Goal: Check status: Check status

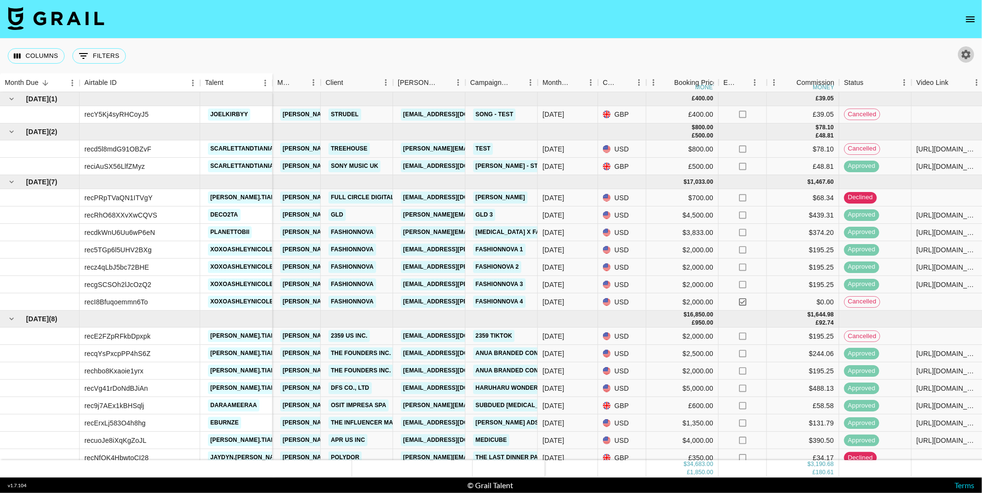
click at [969, 55] on icon "button" at bounding box center [966, 54] width 9 height 9
select select "[DATE]"
click at [971, 19] on icon "open drawer" at bounding box center [971, 20] width 12 height 12
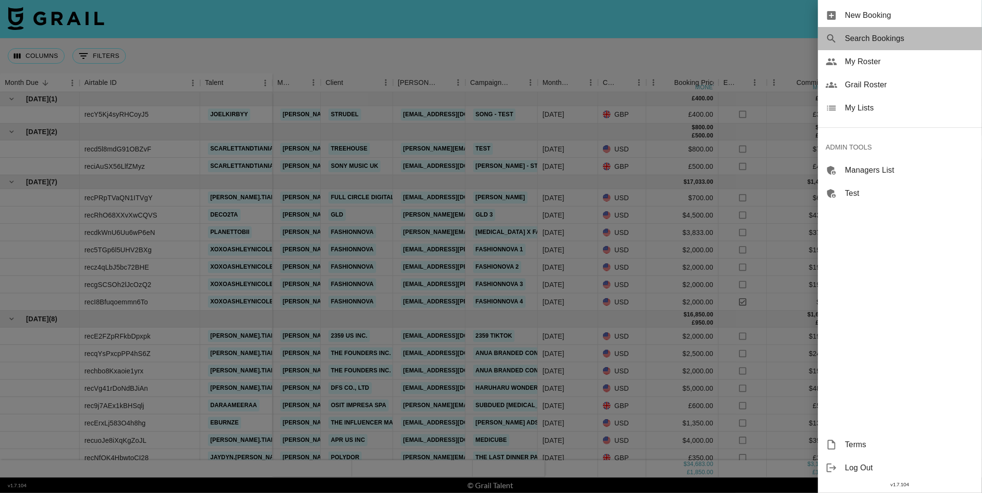
click at [900, 43] on span "Search Bookings" at bounding box center [909, 39] width 129 height 12
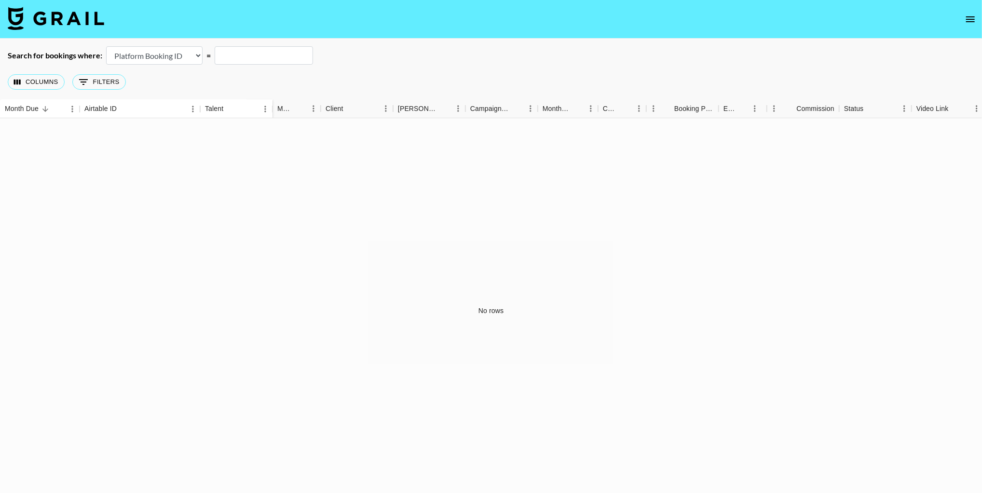
click at [171, 58] on select "Airtable Booking ID Platform Booking ID Platform Campaign ID" at bounding box center [154, 55] width 96 height 18
select select "airtableId"
click at [266, 56] on input "text" at bounding box center [264, 55] width 98 height 18
paste input "recsjKr1vheGjbuM7"
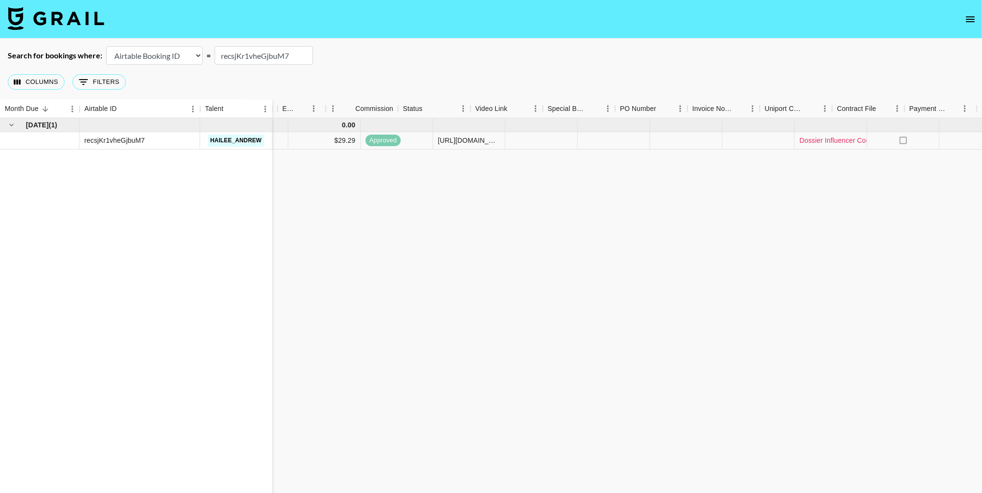
scroll to position [0, 619]
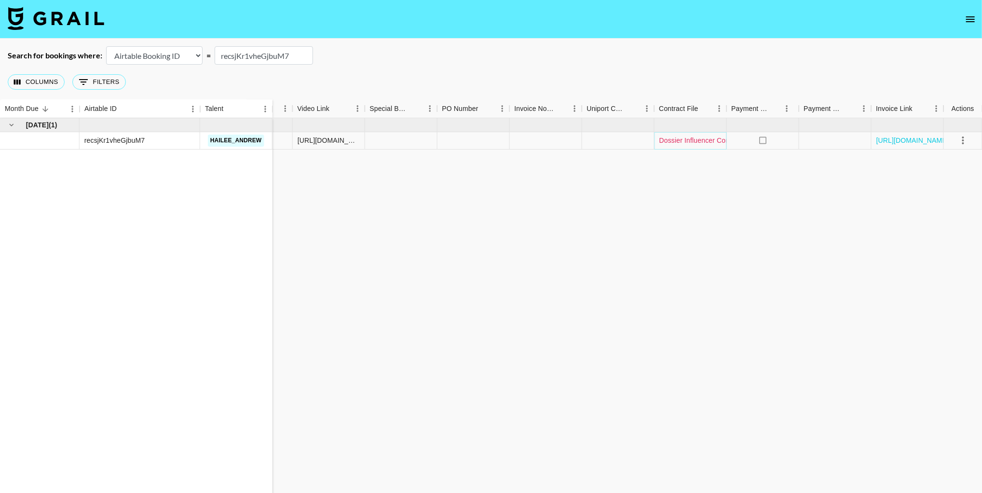
click at [692, 144] on link "Dossier Influencer Contract x [PERSON_NAME].pdf" at bounding box center [738, 141] width 159 height 10
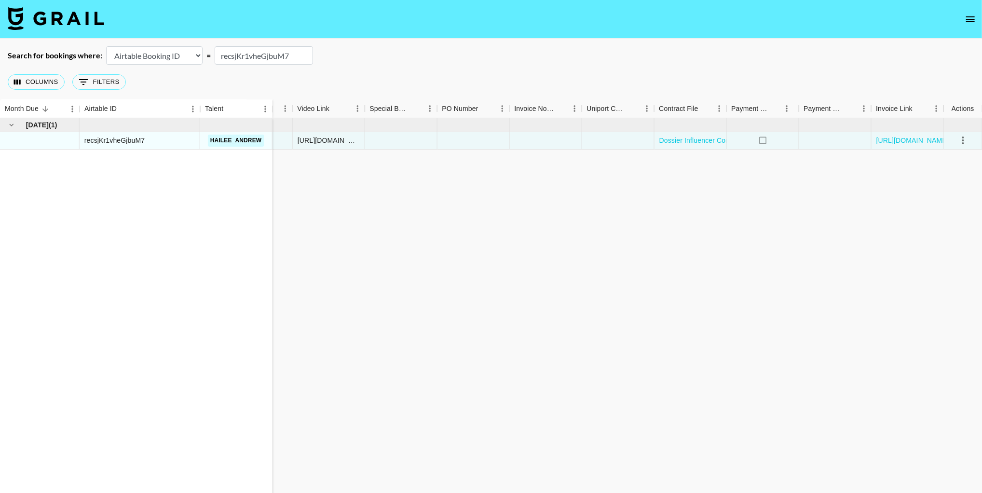
click at [263, 56] on input "recsjKr1vheGjbuM7" at bounding box center [264, 55] width 98 height 18
paste input "38blhr5JfenY96"
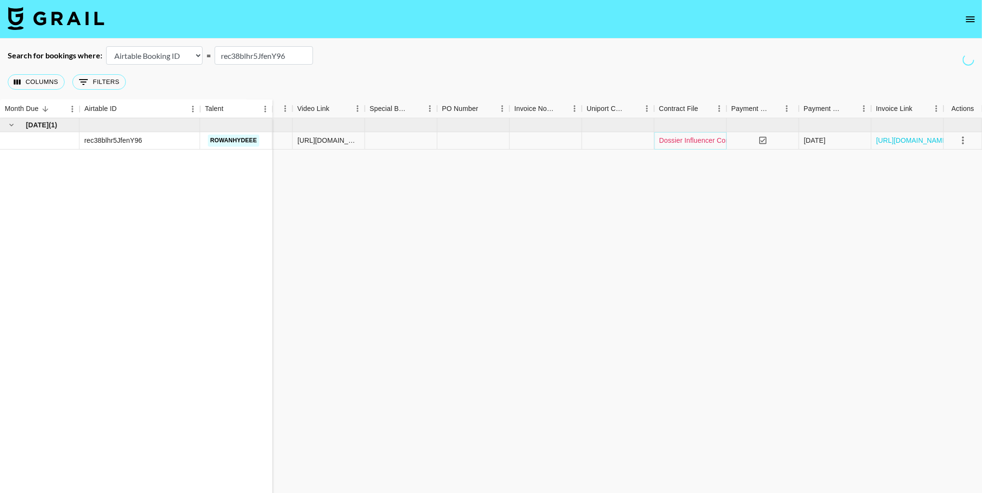
click at [700, 143] on link "Dossier Influencer Contract x [PERSON_NAME].pdf" at bounding box center [738, 141] width 159 height 10
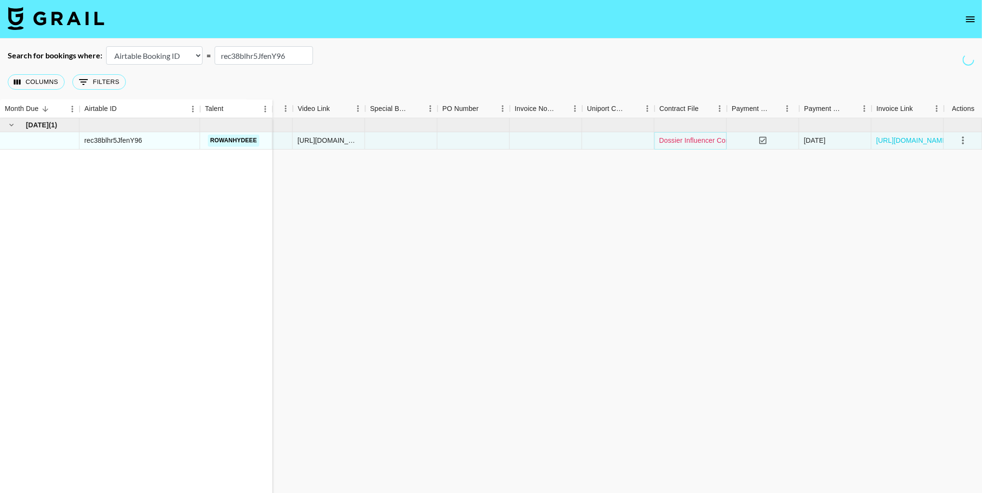
scroll to position [0, 618]
click at [263, 57] on input "rec38blhr5JfenY96" at bounding box center [264, 55] width 98 height 18
paste input "5mLTUmVKnaZdE0"
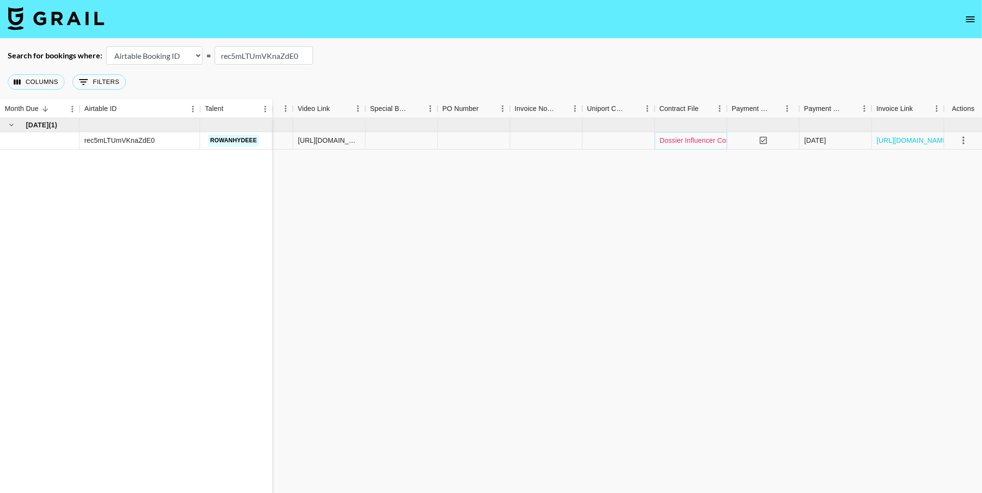
click at [696, 143] on link "Dossier Influencer Contract x [PERSON_NAME].pdf" at bounding box center [739, 141] width 159 height 10
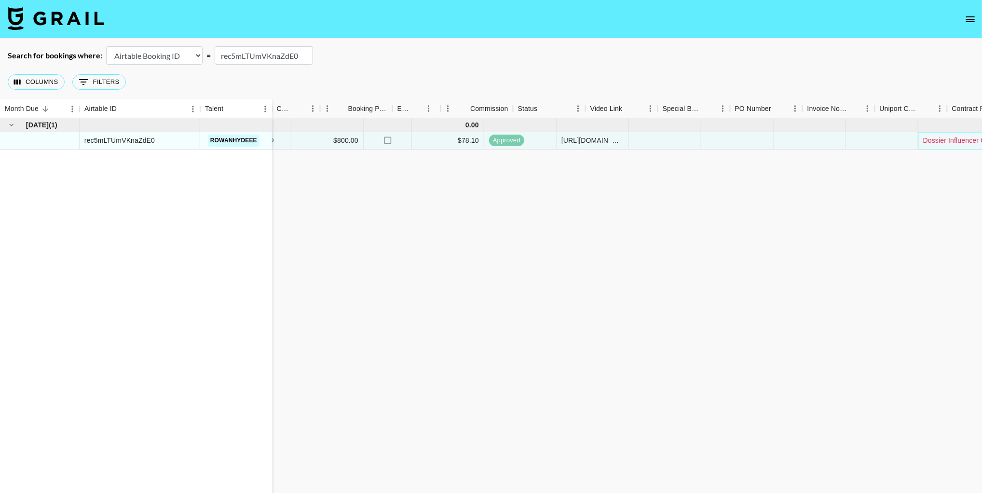
scroll to position [0, 408]
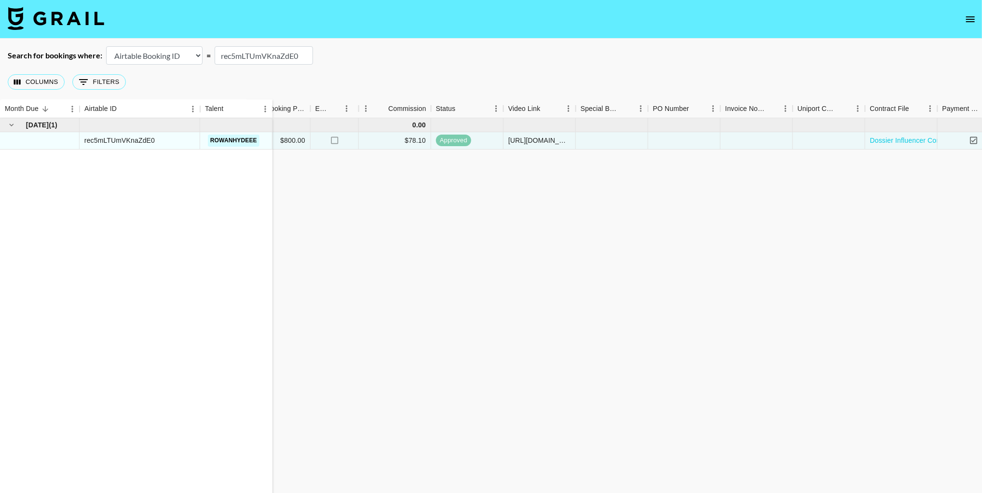
click at [262, 58] on input "rec5mLTUmVKnaZdE0" at bounding box center [264, 55] width 98 height 18
paste input "38blhr5JfenY96"
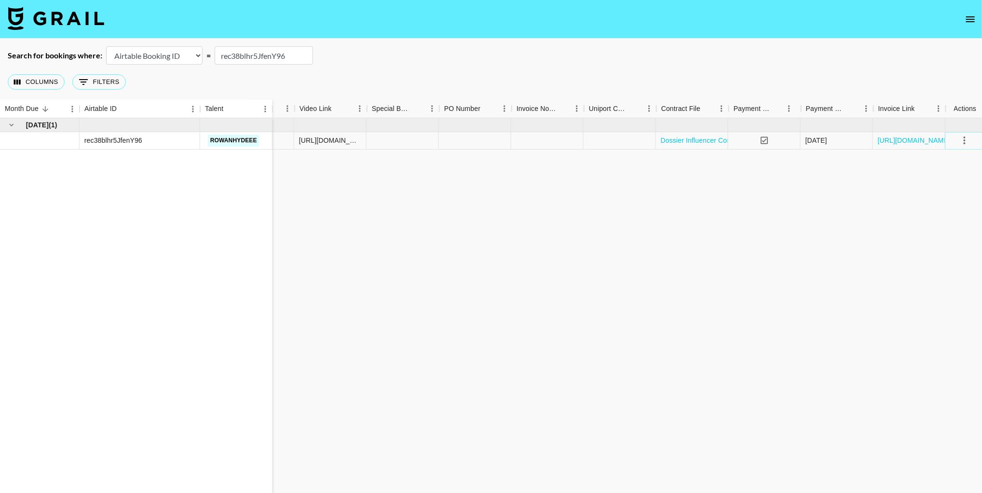
click at [965, 143] on icon "select merge strategy" at bounding box center [965, 141] width 12 height 12
click at [943, 216] on li "Cancel" at bounding box center [951, 213] width 63 height 17
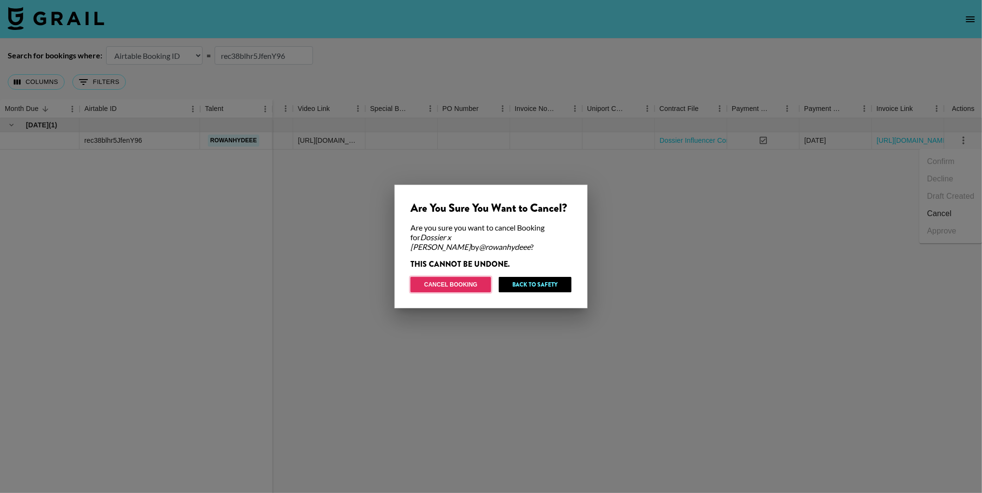
click at [462, 279] on button "Cancel Booking" at bounding box center [451, 284] width 81 height 15
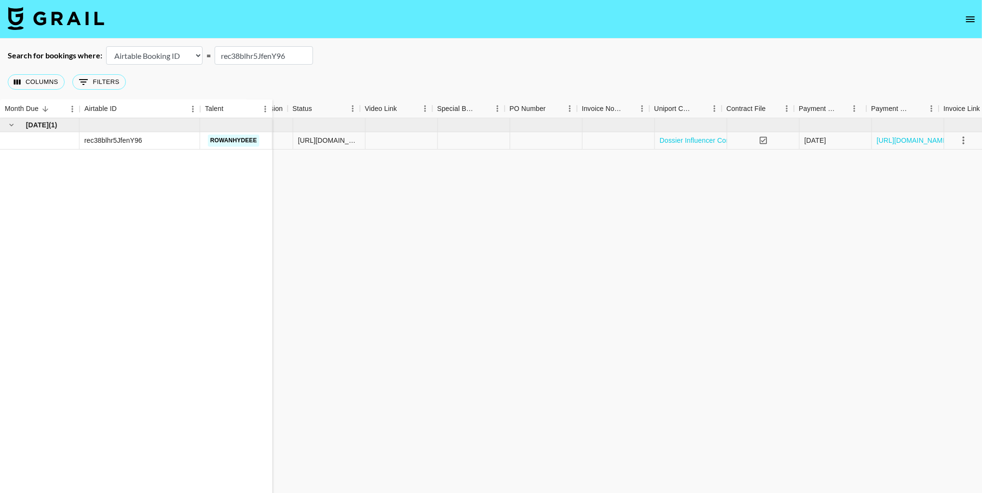
scroll to position [0, 418]
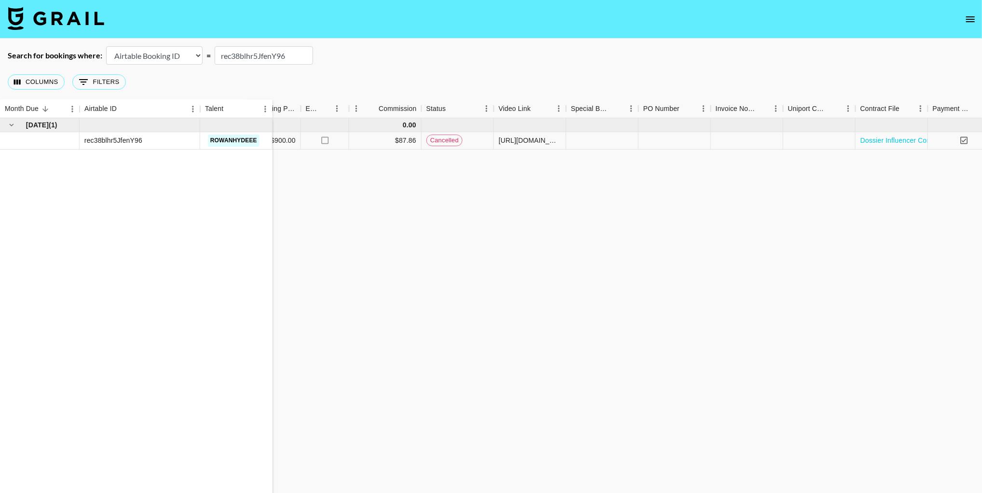
click at [248, 57] on input "rec38blhr5JfenY96" at bounding box center [264, 55] width 98 height 18
paste input "7vAiwlvg4cOvXh"
click at [898, 141] on link "Dossier Influencer Contract x [PERSON_NAME].pdf" at bounding box center [940, 141] width 159 height 10
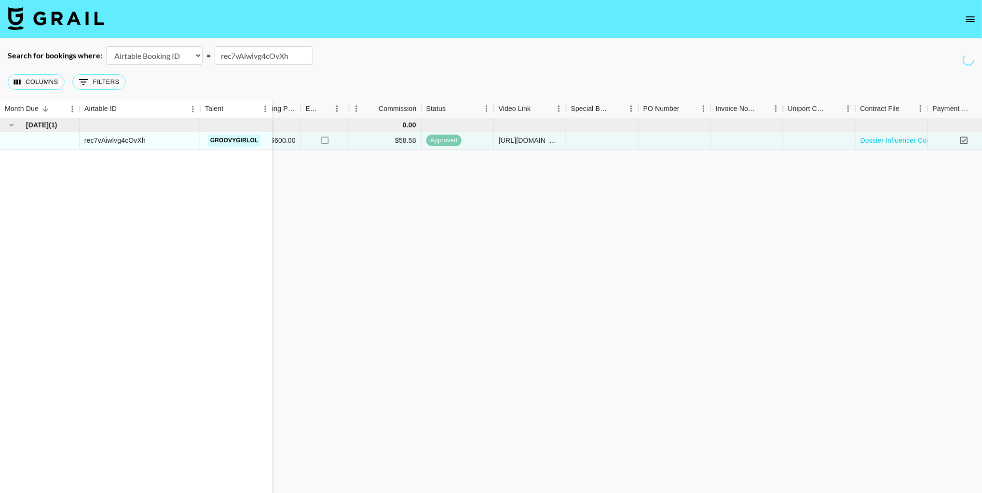
click at [255, 51] on input "rec7vAiwlvg4cOvXh" at bounding box center [264, 55] width 98 height 18
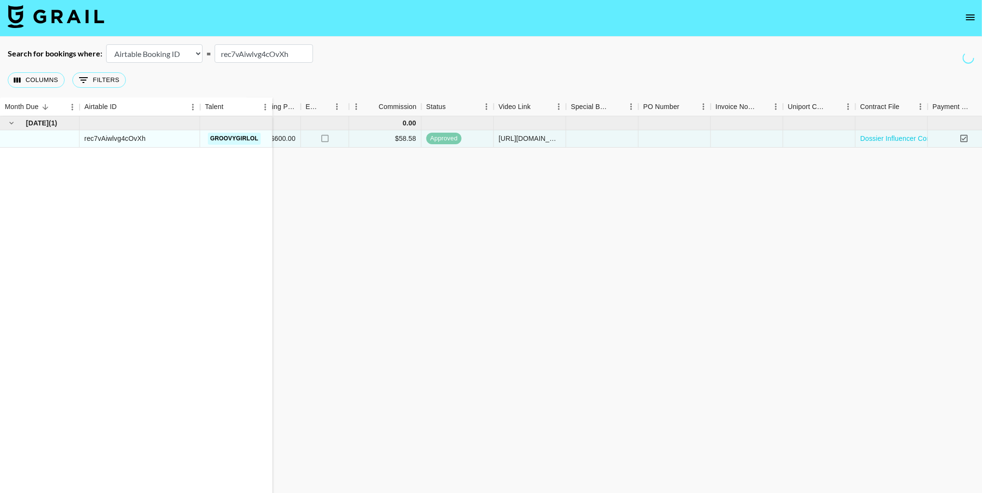
click at [254, 51] on input "rec7vAiwlvg4cOvXh" at bounding box center [264, 53] width 98 height 18
paste input "oczVHJAKnjSYPJ"
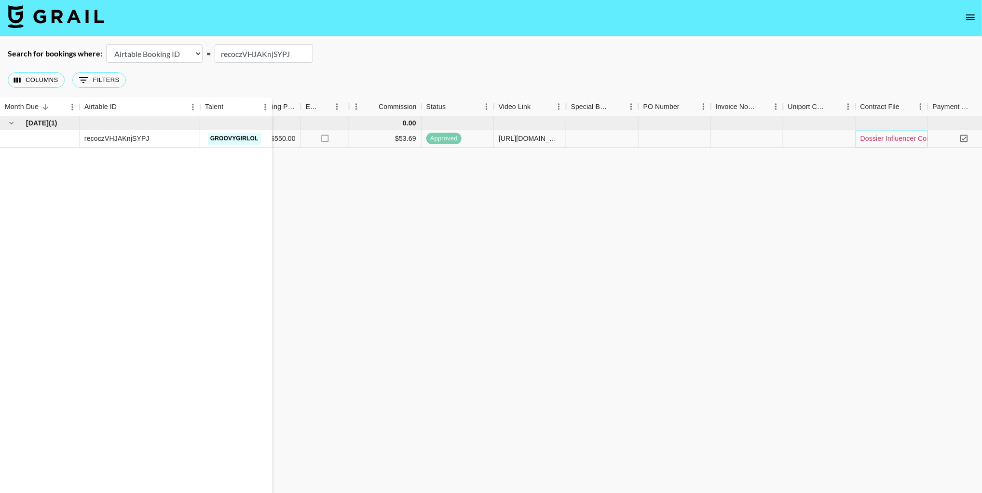
click at [895, 141] on link "Dossier Influencer Contract x Groovygirlol.pdf" at bounding box center [930, 139] width 139 height 10
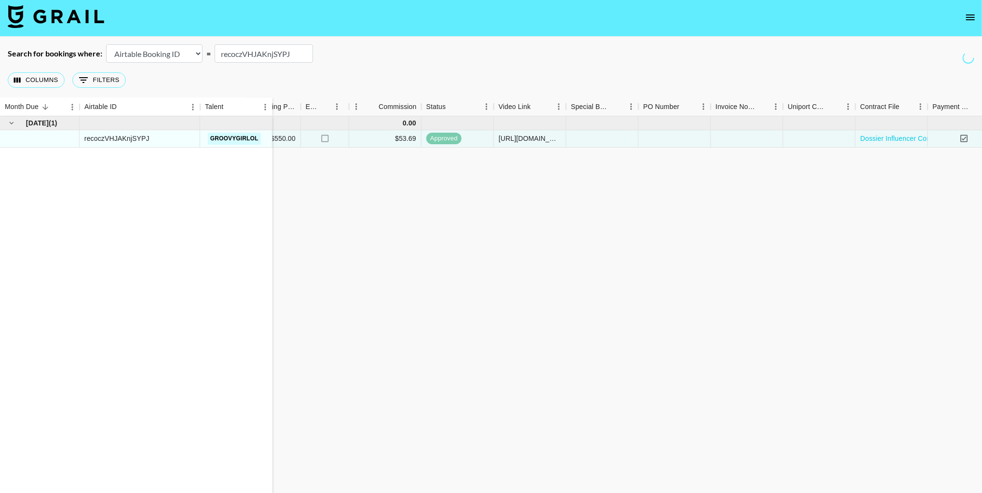
click at [275, 50] on input "recoczVHJAKnjSYPJ" at bounding box center [264, 53] width 98 height 18
paste input "mS5ygx55VjLOn2"
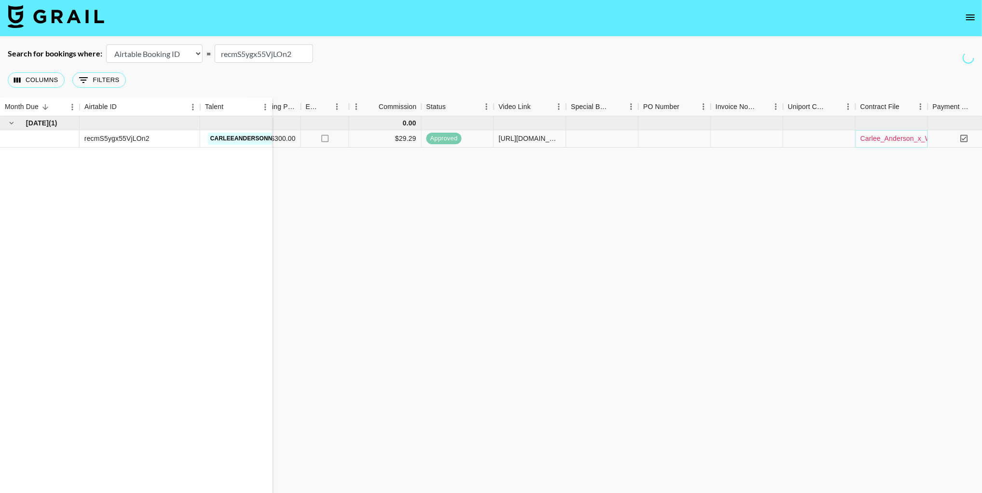
click at [896, 135] on link "Carlee_Anderson_x_White_Fox_Tee_Campaign_2025_03_25_12_20_14_000.pdf" at bounding box center [986, 139] width 251 height 10
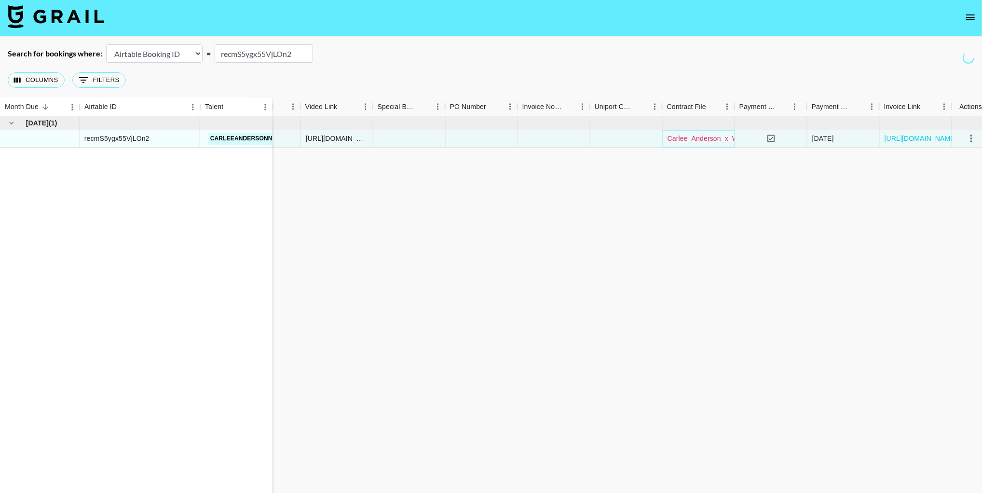
scroll to position [0, 619]
click at [962, 137] on icon "select merge strategy" at bounding box center [964, 139] width 12 height 12
click at [935, 210] on li "Cancel" at bounding box center [951, 211] width 63 height 17
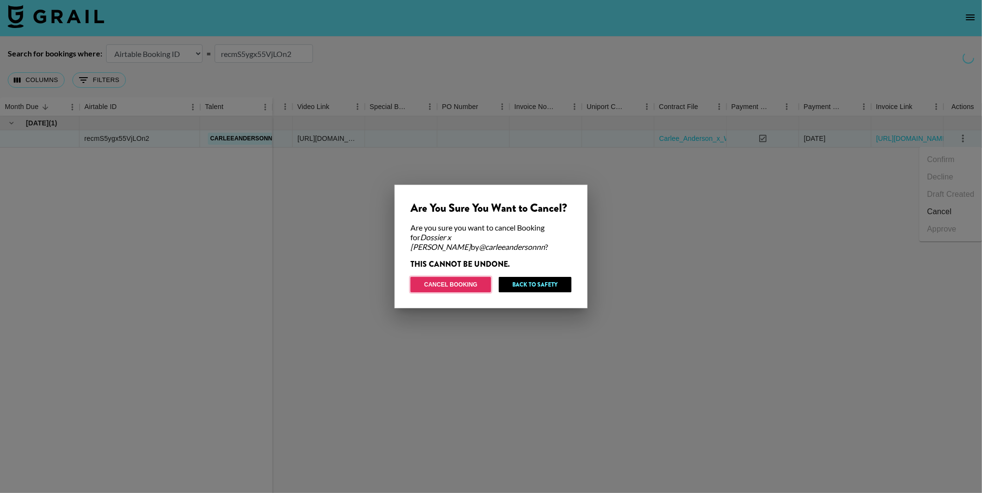
click at [479, 282] on button "Cancel Booking" at bounding box center [451, 284] width 81 height 15
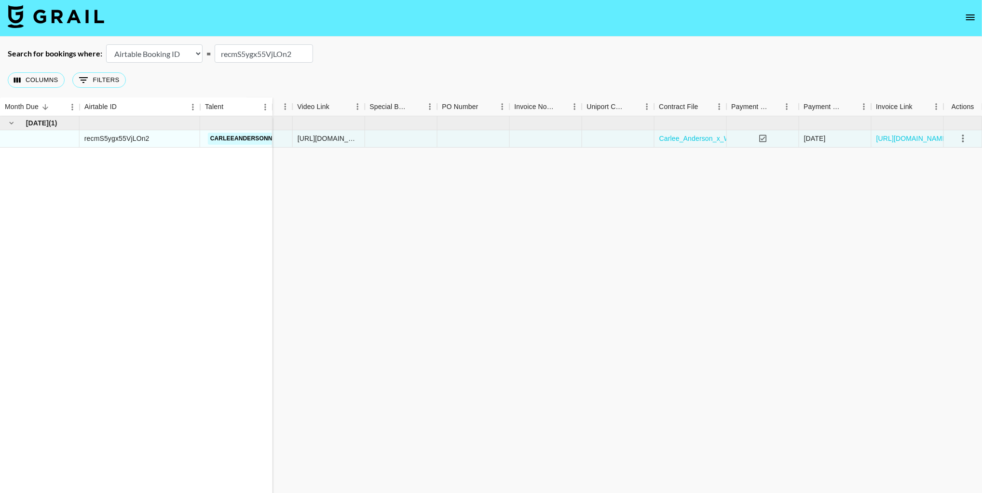
click at [260, 50] on input "recmS5ygx55VjLOn2" at bounding box center [264, 53] width 98 height 18
paste input "efPXOTaTJo4QSI"
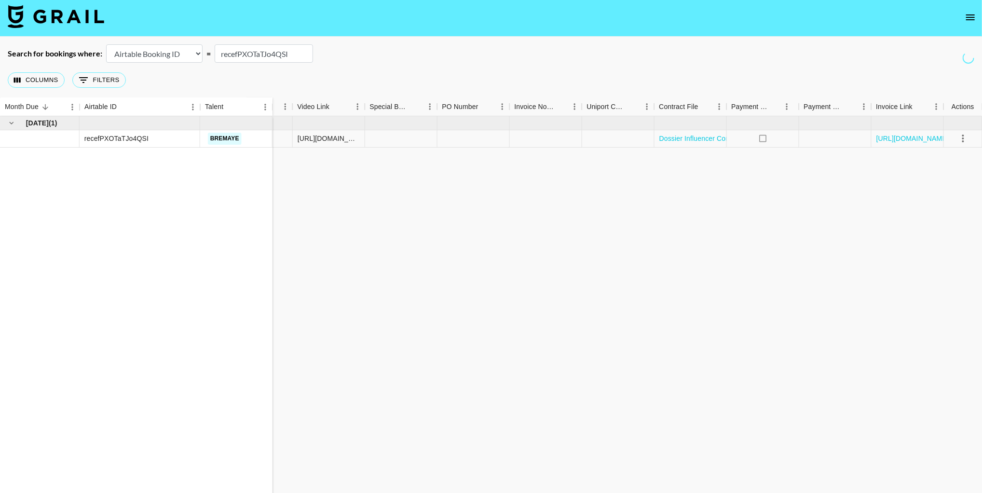
type input "recefPXOTaTJo4QSI"
click at [337, 137] on div "[URL][DOMAIN_NAME]" at bounding box center [329, 139] width 62 height 10
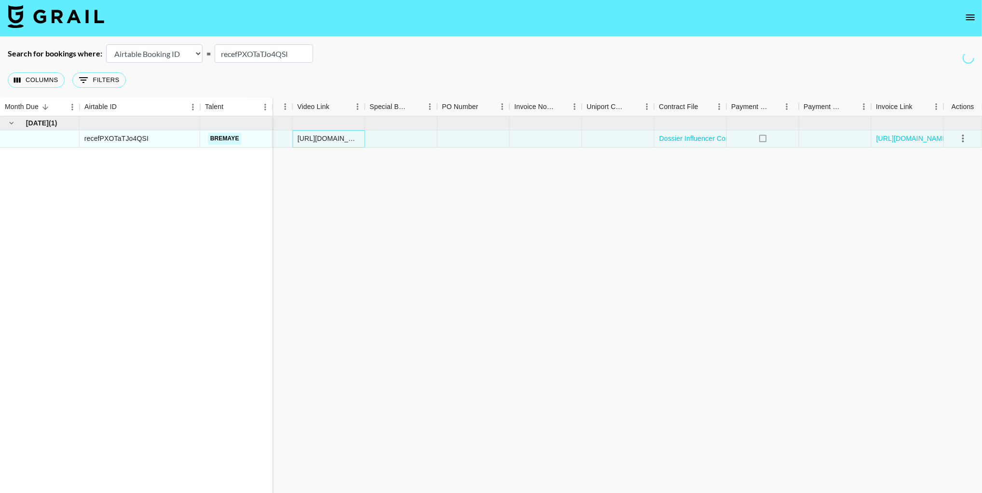
click at [337, 138] on div "[URL][DOMAIN_NAME]" at bounding box center [329, 139] width 62 height 10
click at [382, 170] on div "[DATE] ( 1 ) recefPXOTaTJo4QSI bremaye 0.00 [EMAIL_ADDRESS][DOMAIN_NAME] Dossie…" at bounding box center [182, 308] width 1602 height 385
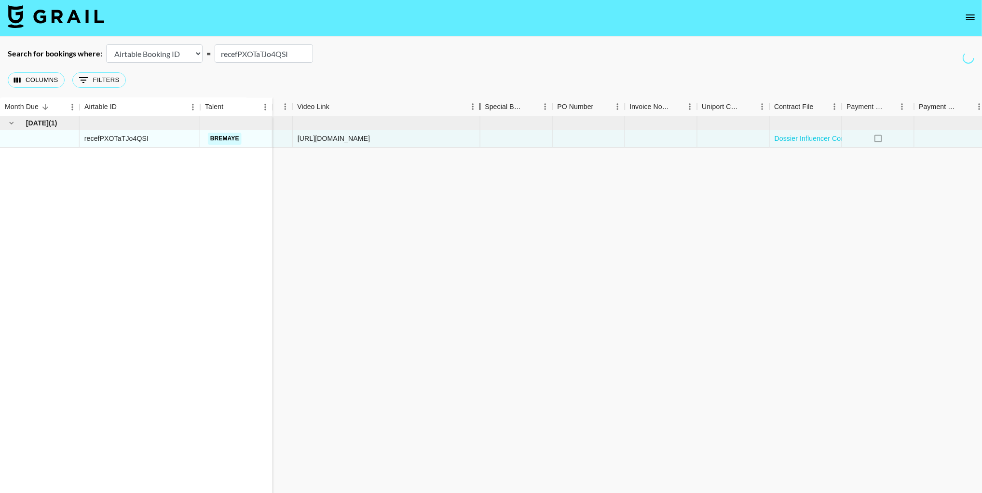
drag, startPoint x: 365, startPoint y: 105, endPoint x: 482, endPoint y: 109, distance: 116.8
click at [483, 108] on div "Video Link" at bounding box center [480, 106] width 12 height 19
drag, startPoint x: 481, startPoint y: 107, endPoint x: 590, endPoint y: 108, distance: 108.6
click at [590, 108] on div "Video Link" at bounding box center [590, 106] width 12 height 19
click at [371, 138] on div "[URL][DOMAIN_NAME]" at bounding box center [334, 139] width 73 height 10
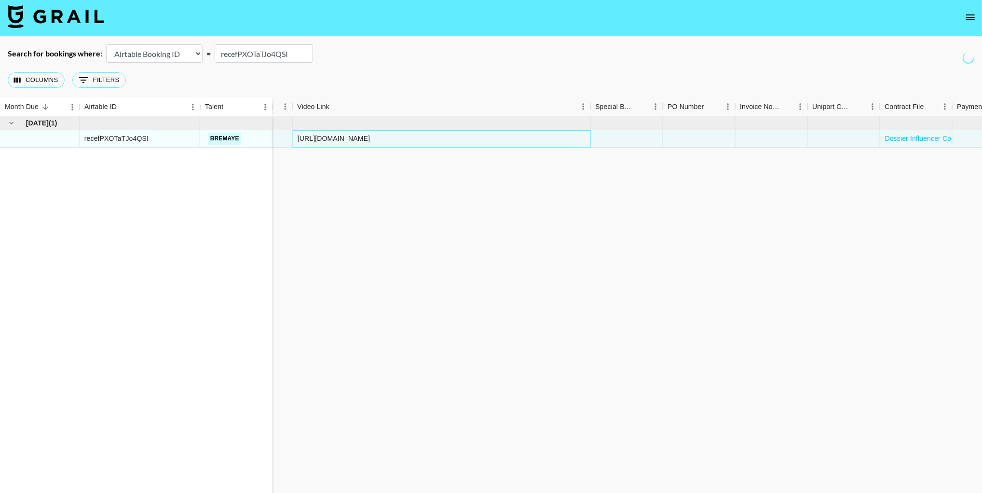
click at [371, 138] on div "[URL][DOMAIN_NAME]" at bounding box center [334, 139] width 73 height 10
click at [508, 138] on div "[URL][DOMAIN_NAME]" at bounding box center [442, 138] width 298 height 17
click at [447, 138] on div "[URL][DOMAIN_NAME]" at bounding box center [442, 138] width 298 height 17
click at [336, 135] on input "[URL][DOMAIN_NAME]" at bounding box center [343, 139] width 100 height 8
click at [335, 136] on input "[URL][DOMAIN_NAME]" at bounding box center [343, 139] width 100 height 8
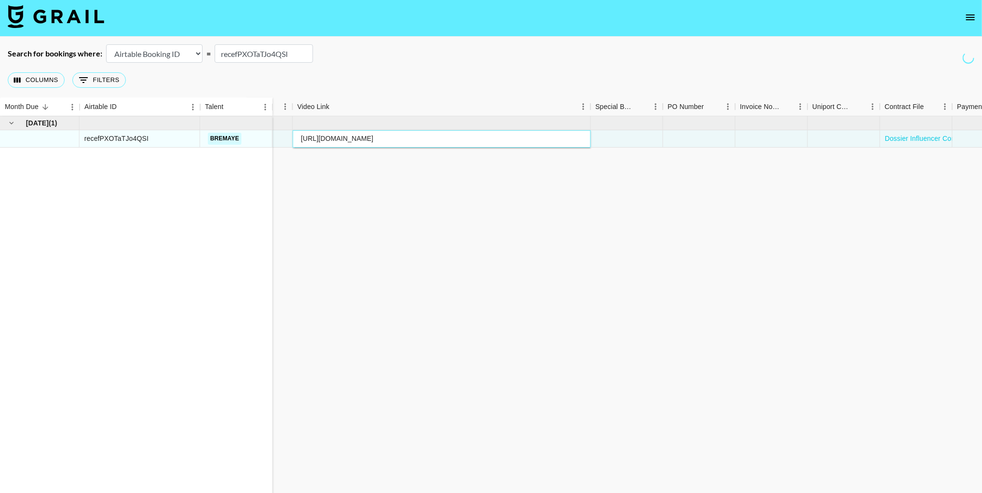
click at [335, 136] on input "[URL][DOMAIN_NAME]" at bounding box center [343, 139] width 100 height 8
click at [336, 136] on input "[URL][DOMAIN_NAME]" at bounding box center [343, 139] width 100 height 8
drag, startPoint x: 362, startPoint y: 174, endPoint x: 351, endPoint y: 137, distance: 38.8
click at [362, 171] on div "[DATE] ( 1 ) recefPXOTaTJo4QSI bremaye 0.00 [EMAIL_ADDRESS][DOMAIN_NAME] Dossie…" at bounding box center [294, 308] width 1827 height 385
click at [341, 139] on div at bounding box center [329, 138] width 72 height 17
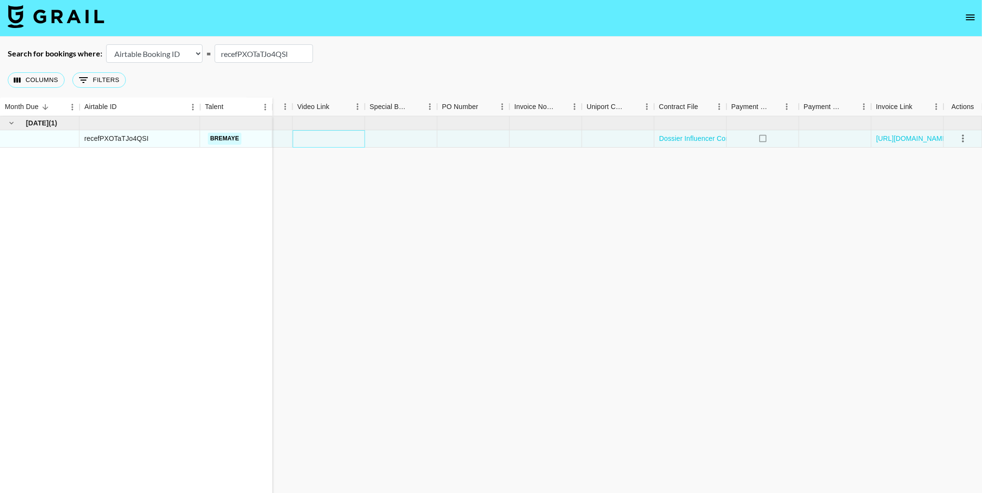
click at [341, 139] on div at bounding box center [329, 138] width 72 height 17
type input "[URL][DOMAIN_NAME]"
click at [372, 166] on div "[DATE] ( 1 ) recefPXOTaTJo4QSI bremaye 0.00 [EMAIL_ADDRESS][DOMAIN_NAME] Dossie…" at bounding box center [182, 308] width 1602 height 385
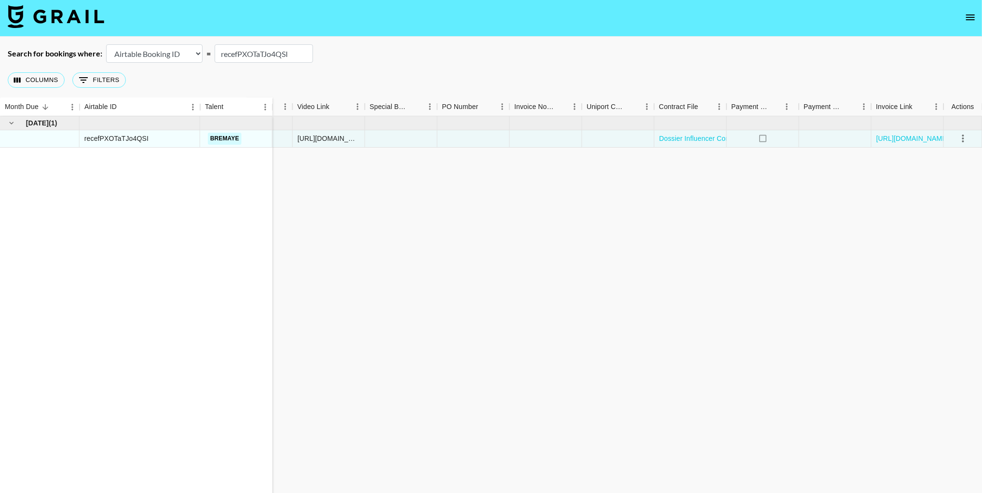
click at [242, 49] on input "recefPXOTaTJo4QSI" at bounding box center [264, 53] width 98 height 18
paste input "nFAbRnzwM1QPEx"
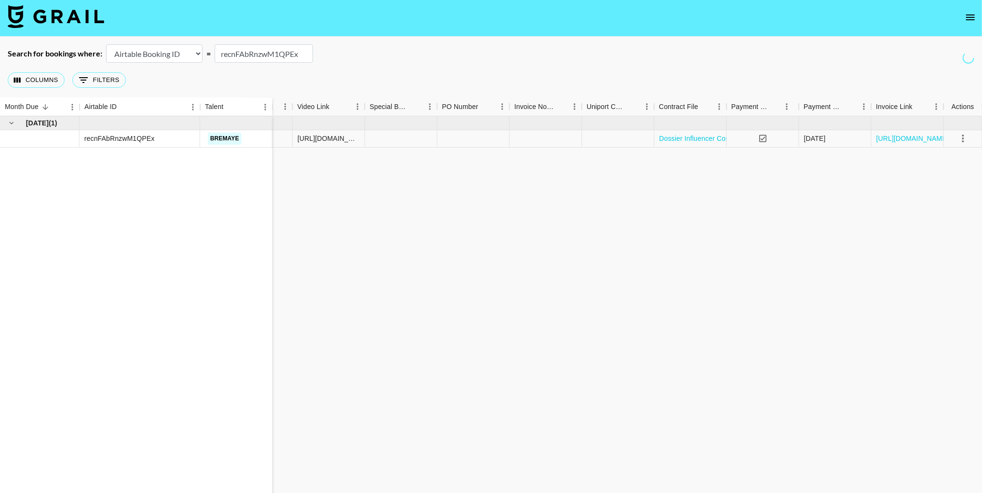
type input "recnFAbRnzwM1QPEx"
click at [337, 133] on div "[URL][DOMAIN_NAME]" at bounding box center [329, 138] width 72 height 17
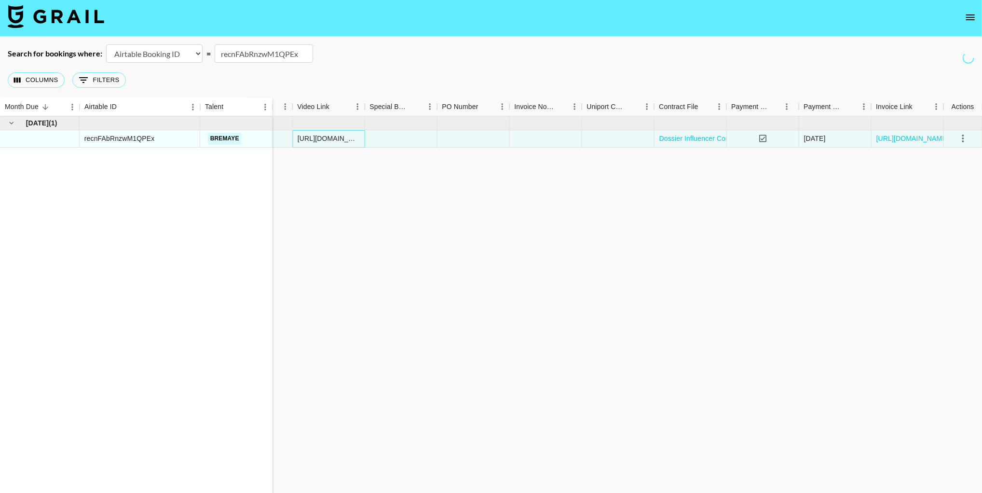
click at [331, 141] on div "[URL][DOMAIN_NAME]" at bounding box center [329, 139] width 62 height 10
click at [331, 141] on input "[URL][DOMAIN_NAME]" at bounding box center [328, 139] width 71 height 8
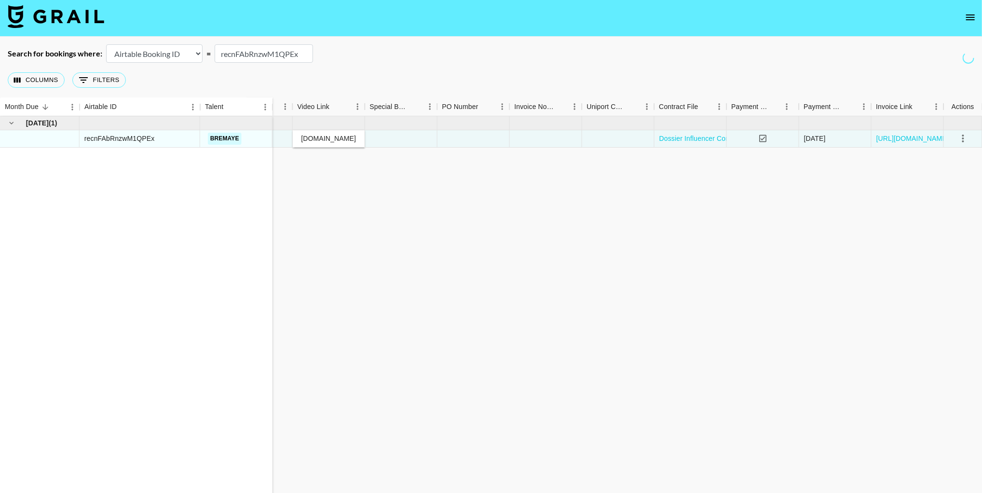
type input "[URL][DOMAIN_NAME]"
click at [355, 166] on div "[DATE] ( 1 ) recnFAbRnzwM1QPEx bremaye 0.00 [EMAIL_ADDRESS][DOMAIN_NAME] Dossie…" at bounding box center [182, 308] width 1602 height 385
click at [270, 50] on input "recnFAbRnzwM1QPEx" at bounding box center [264, 53] width 98 height 18
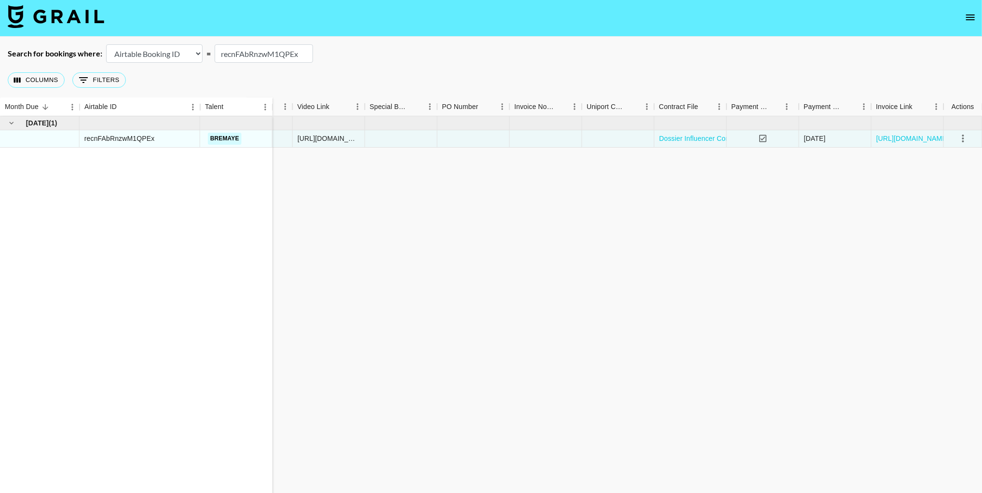
click at [251, 54] on input "recnFAbRnzwM1QPEx" at bounding box center [264, 53] width 98 height 18
paste input "efPXOTaTJo4QSI"
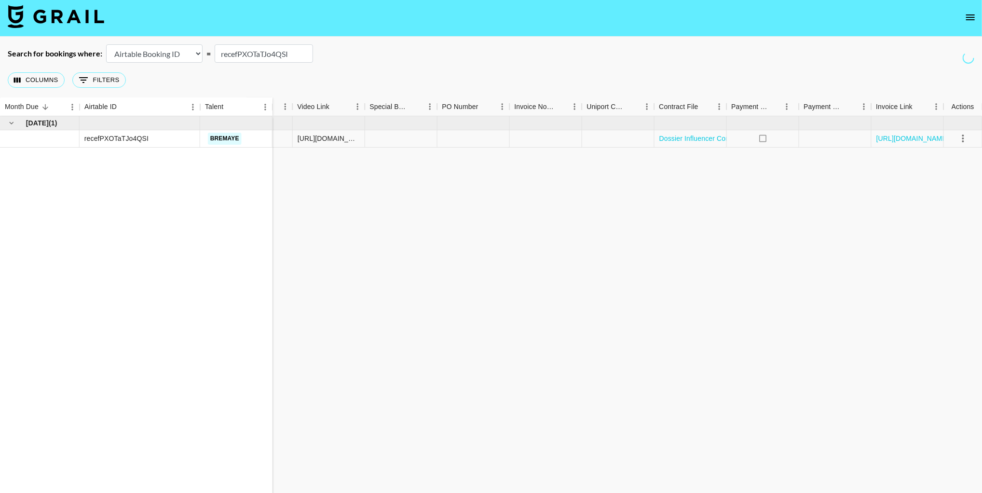
type input "recefPXOTaTJo4QSI"
click at [311, 141] on div "[URL][DOMAIN_NAME]" at bounding box center [329, 139] width 62 height 10
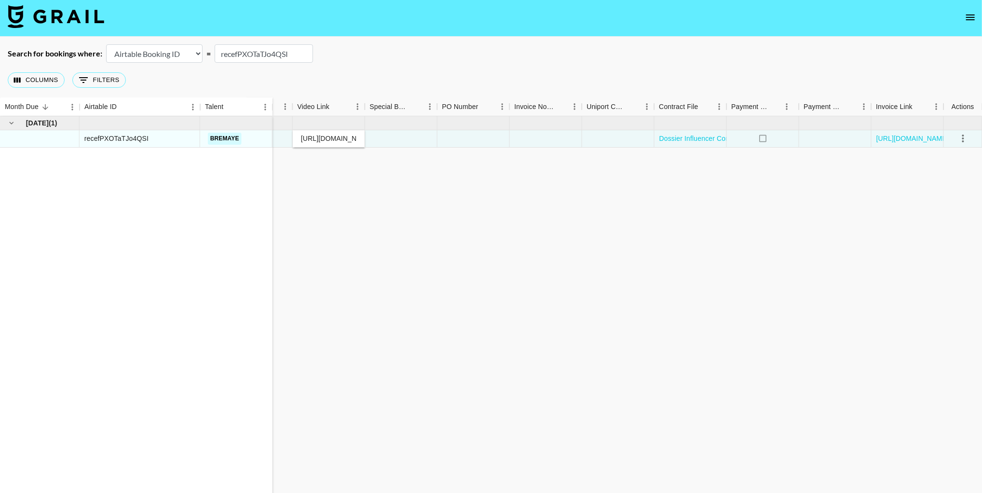
click at [311, 141] on input "[URL][DOMAIN_NAME]" at bounding box center [328, 139] width 71 height 8
type input "[URL][DOMAIN_NAME]"
click at [470, 176] on div "[DATE] ( 1 ) recefPXOTaTJo4QSI bremaye 0.00 [EMAIL_ADDRESS][DOMAIN_NAME] Dossie…" at bounding box center [182, 308] width 1602 height 385
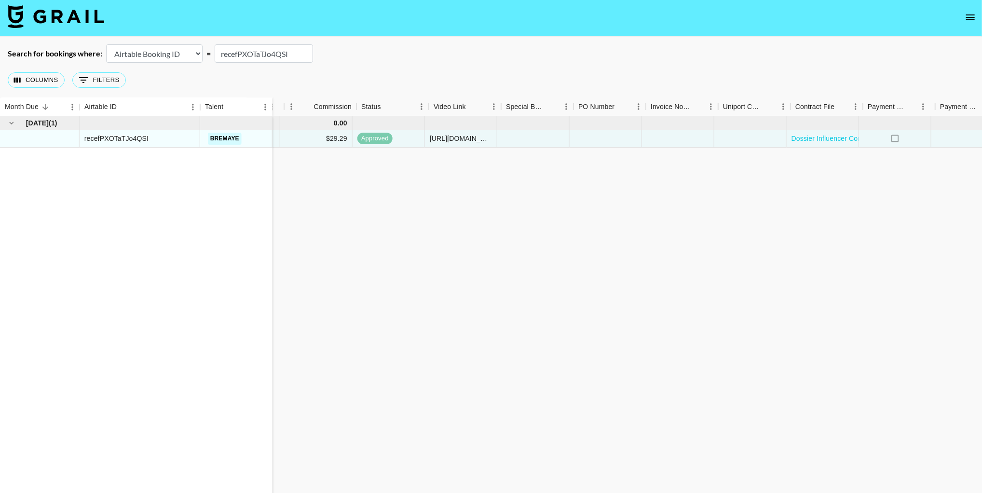
scroll to position [0, 482]
click at [251, 55] on input "recefPXOTaTJo4QSI" at bounding box center [264, 53] width 98 height 18
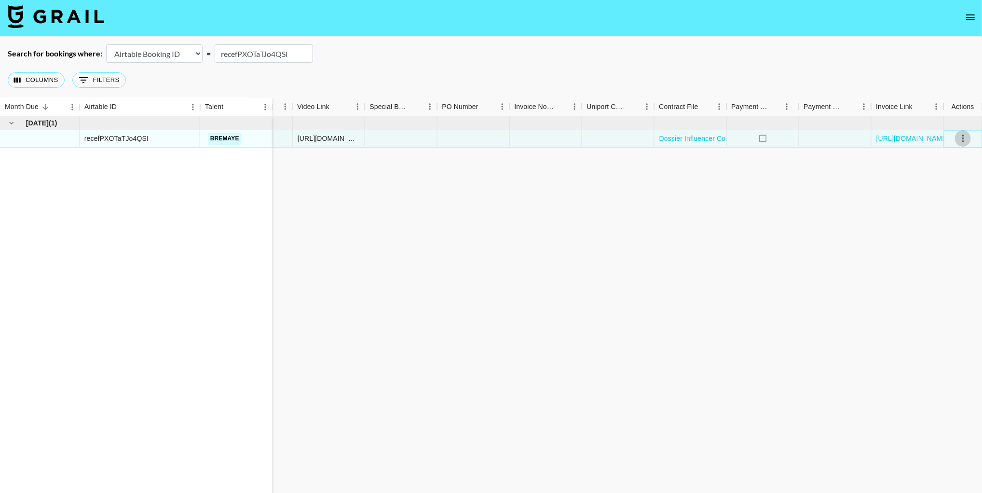
click at [965, 140] on icon "select merge strategy" at bounding box center [964, 139] width 12 height 12
click at [941, 214] on li "Cancel" at bounding box center [951, 211] width 63 height 17
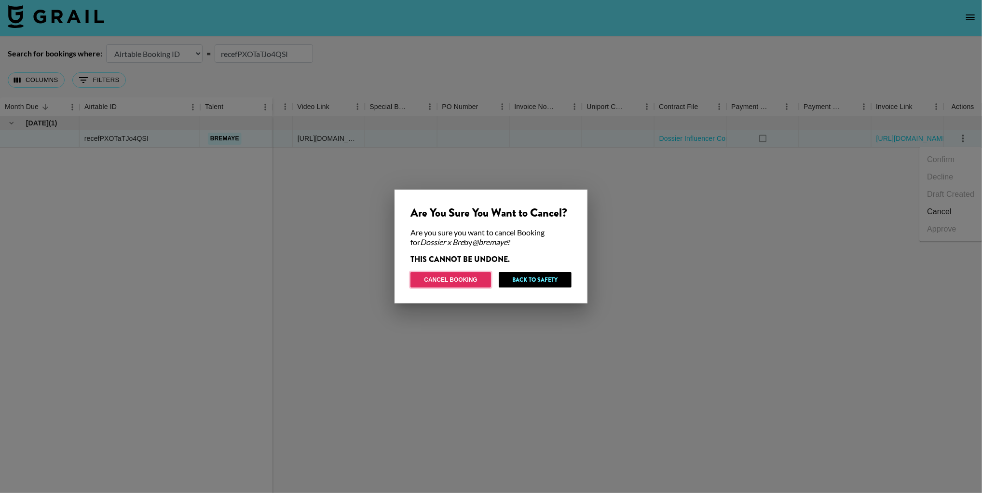
click at [461, 282] on button "Cancel Booking" at bounding box center [451, 279] width 81 height 15
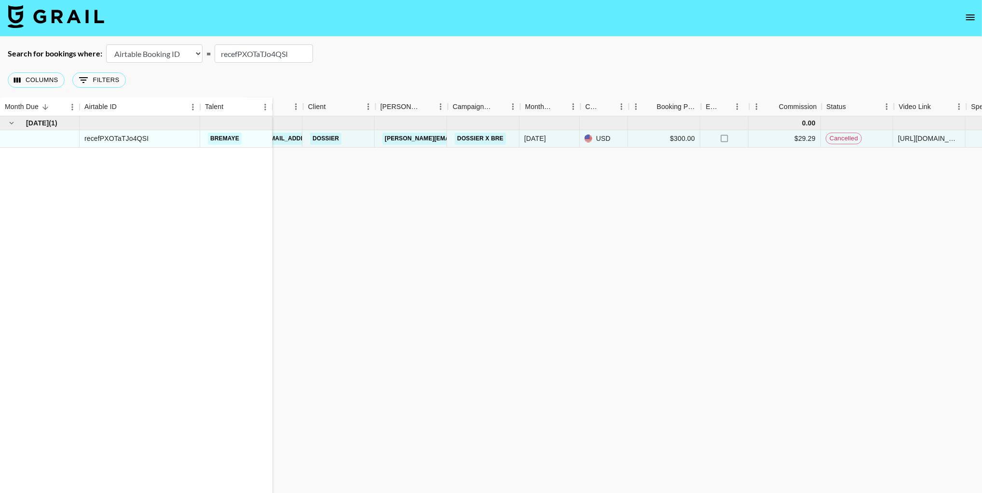
scroll to position [0, 0]
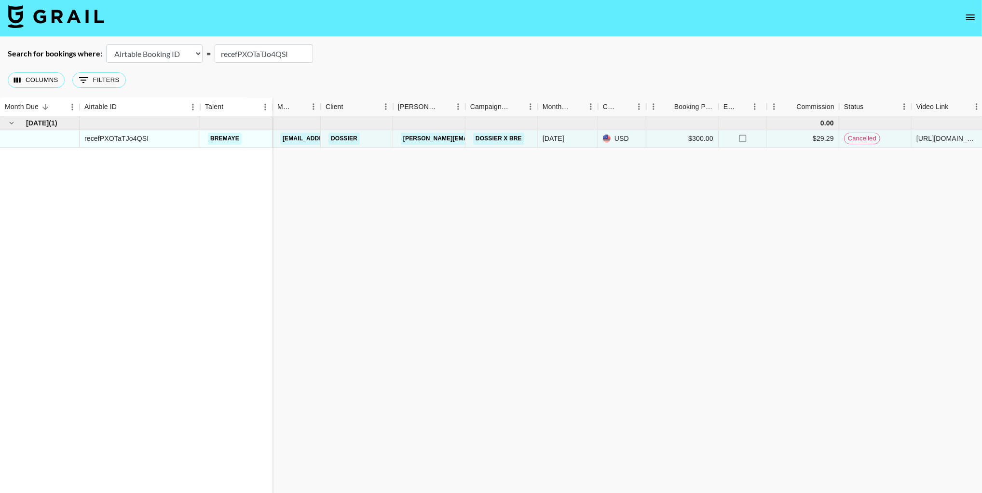
click at [266, 54] on input "recefPXOTaTJo4QSI" at bounding box center [264, 53] width 98 height 18
paste input "LQa20TVutnQ4Jf"
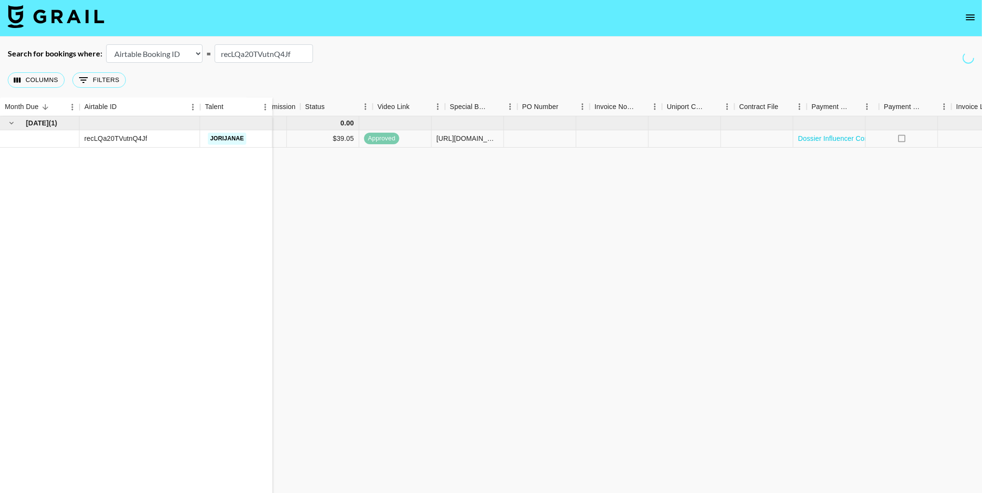
scroll to position [0, 619]
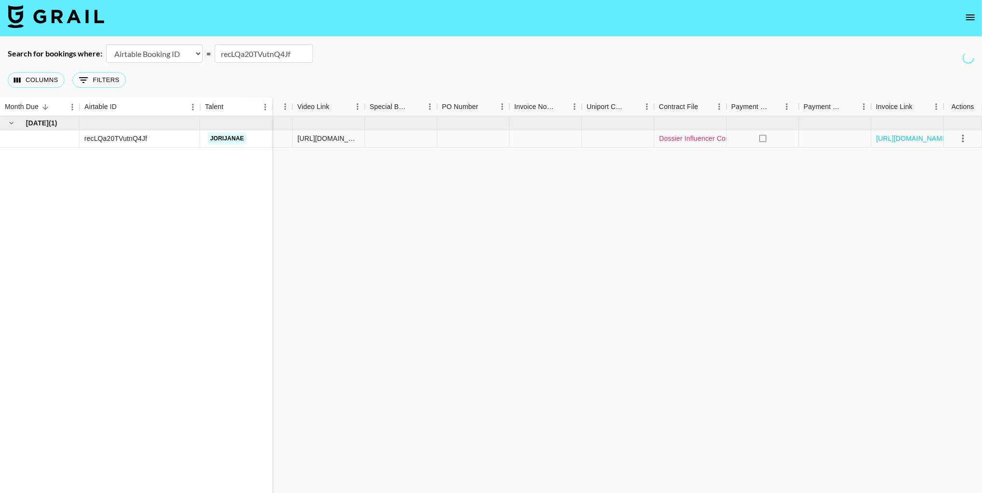
type input "recLQa20TVutnQ4Jf"
click at [689, 136] on link "Dossier Influencer Contract x [PERSON_NAME].pdf" at bounding box center [738, 139] width 159 height 10
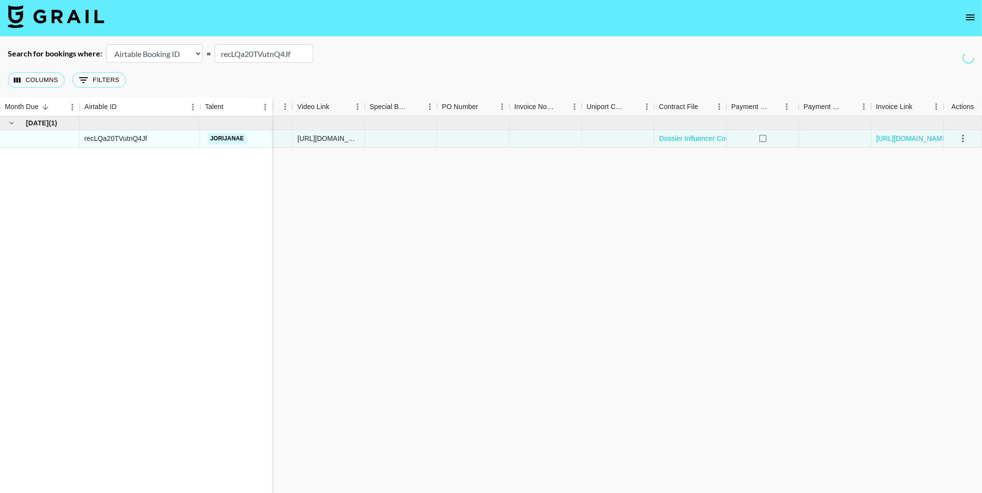
click at [262, 57] on input "recLQa20TVutnQ4Jf" at bounding box center [264, 53] width 98 height 18
click at [962, 137] on icon "select merge strategy" at bounding box center [964, 139] width 12 height 12
click at [942, 209] on li "Cancel" at bounding box center [951, 211] width 63 height 17
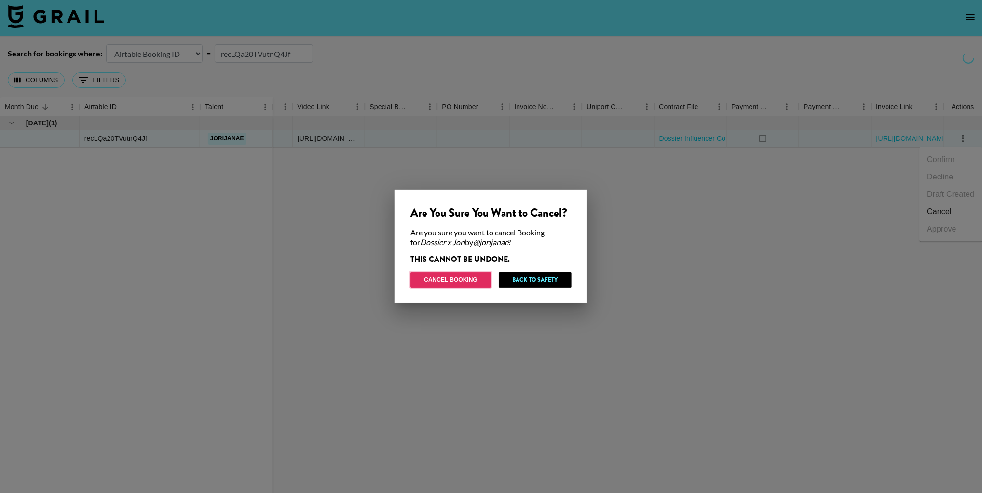
click at [458, 281] on button "Cancel Booking" at bounding box center [451, 279] width 81 height 15
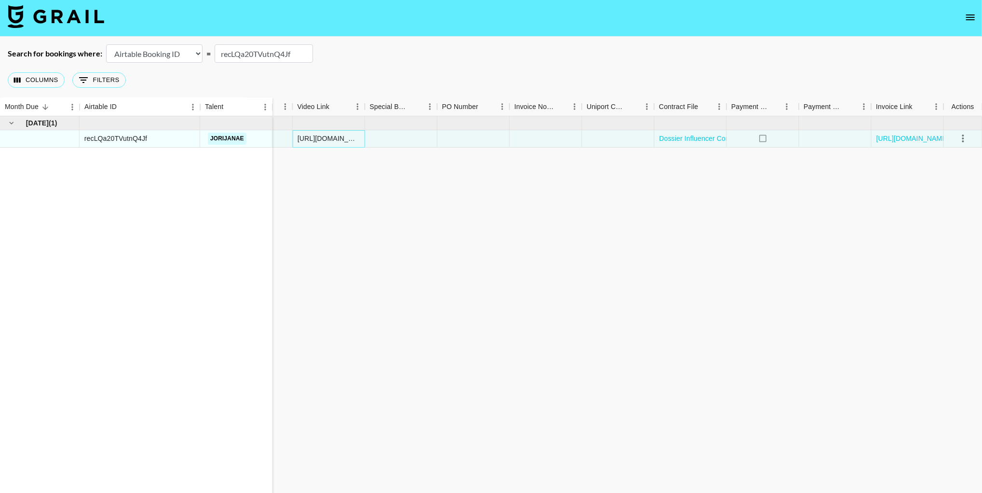
click at [301, 139] on div "[URL][DOMAIN_NAME]" at bounding box center [329, 139] width 62 height 10
click at [307, 138] on div "[URL][DOMAIN_NAME]" at bounding box center [329, 139] width 62 height 10
click at [415, 192] on div "[DATE] ( 1 ) recLQa20TVutnQ4Jf jorijanae 0.00 [EMAIL_ADDRESS][DOMAIN_NAME] Doss…" at bounding box center [182, 308] width 1602 height 385
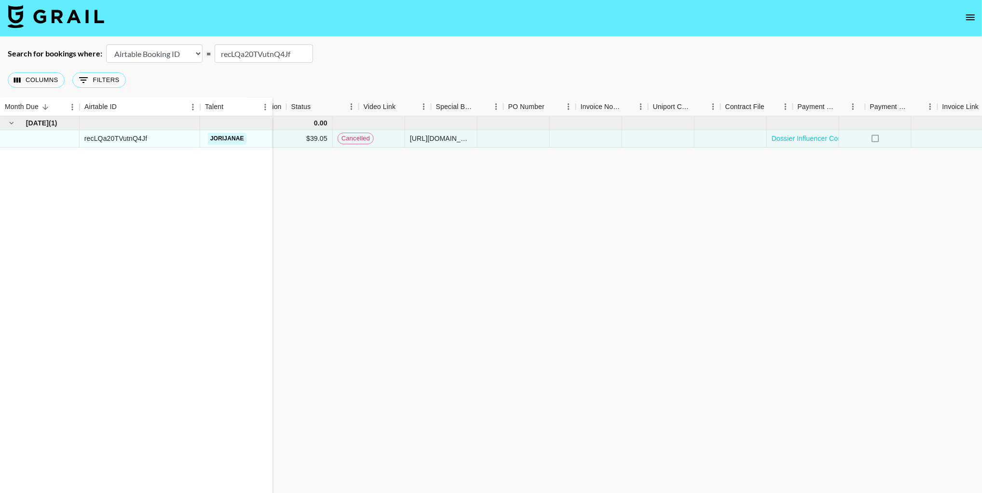
scroll to position [0, 507]
